Goal: Check status: Check status

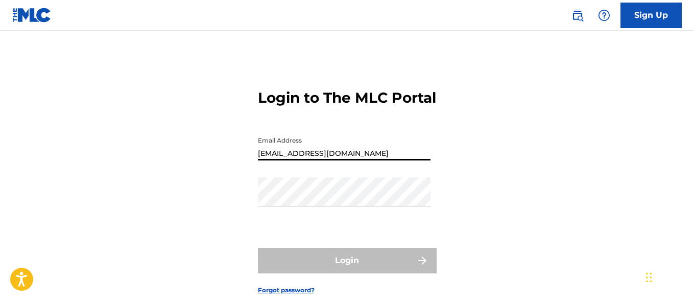
type input "[EMAIL_ADDRESS][DOMAIN_NAME]"
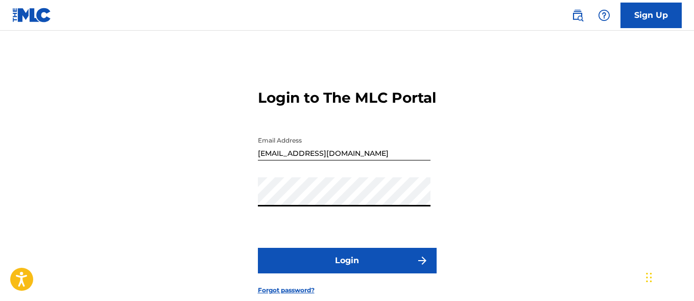
click at [347, 273] on button "Login" at bounding box center [347, 261] width 179 height 26
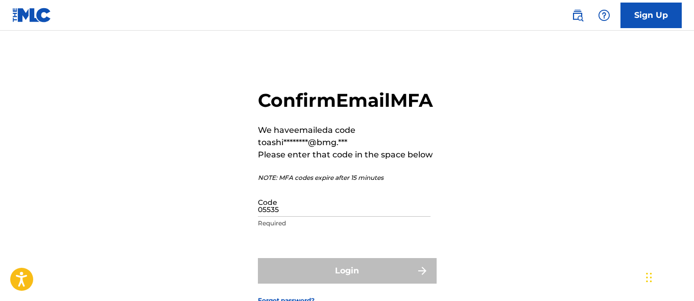
type input "055351"
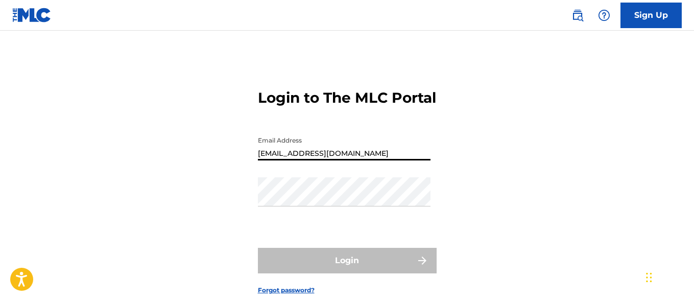
type input "[EMAIL_ADDRESS][DOMAIN_NAME]"
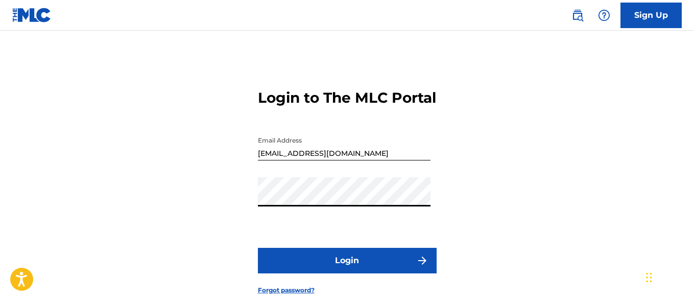
click at [347, 273] on button "Login" at bounding box center [347, 261] width 179 height 26
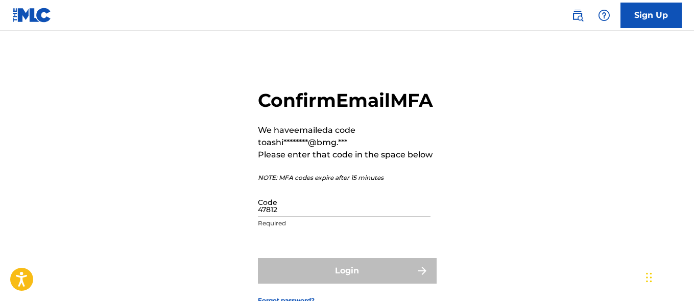
type input "478123"
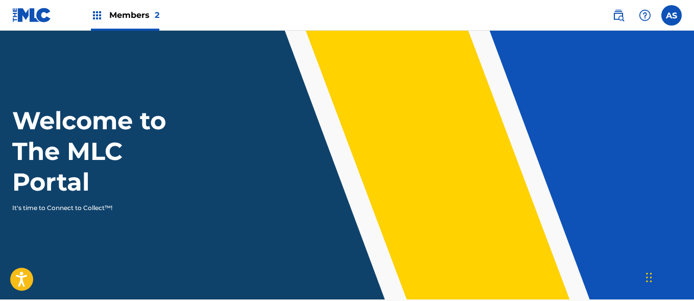
click at [97, 15] on img at bounding box center [97, 15] width 12 height 12
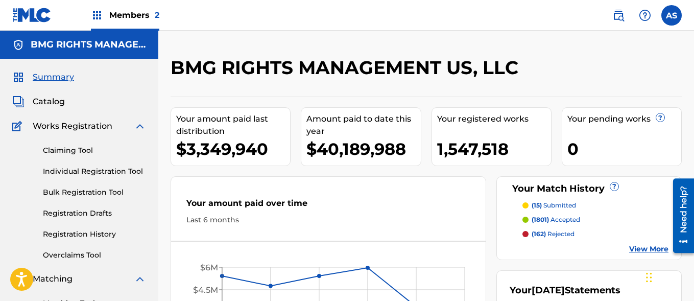
scroll to position [222, 0]
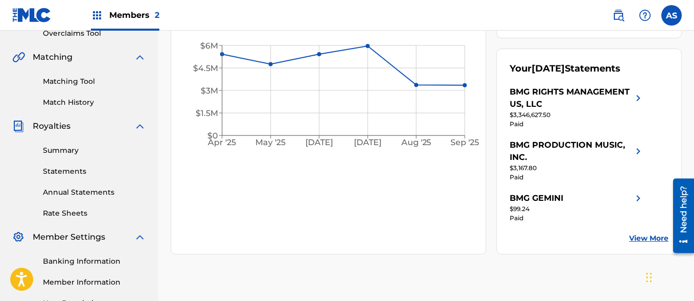
click at [95, 150] on link "Summary" at bounding box center [94, 150] width 103 height 11
